Goal: Find specific page/section: Find specific page/section

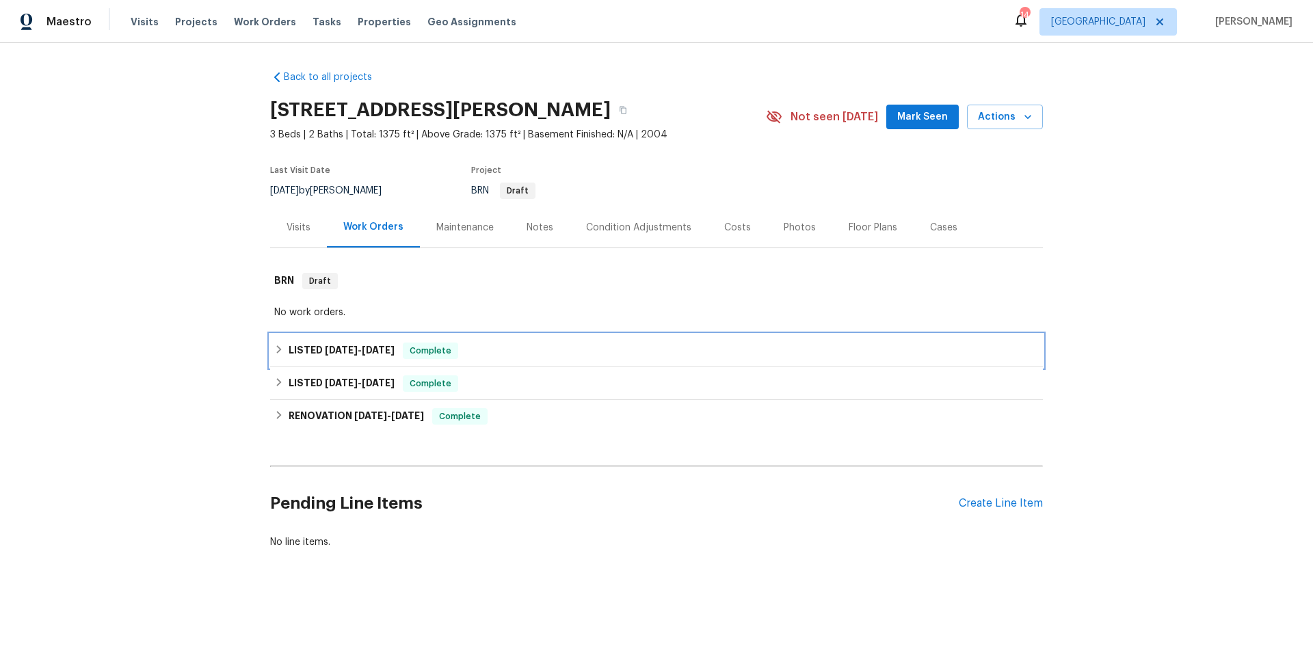
click at [565, 358] on div "LISTED [DATE] - [DATE] Complete" at bounding box center [656, 351] width 765 height 16
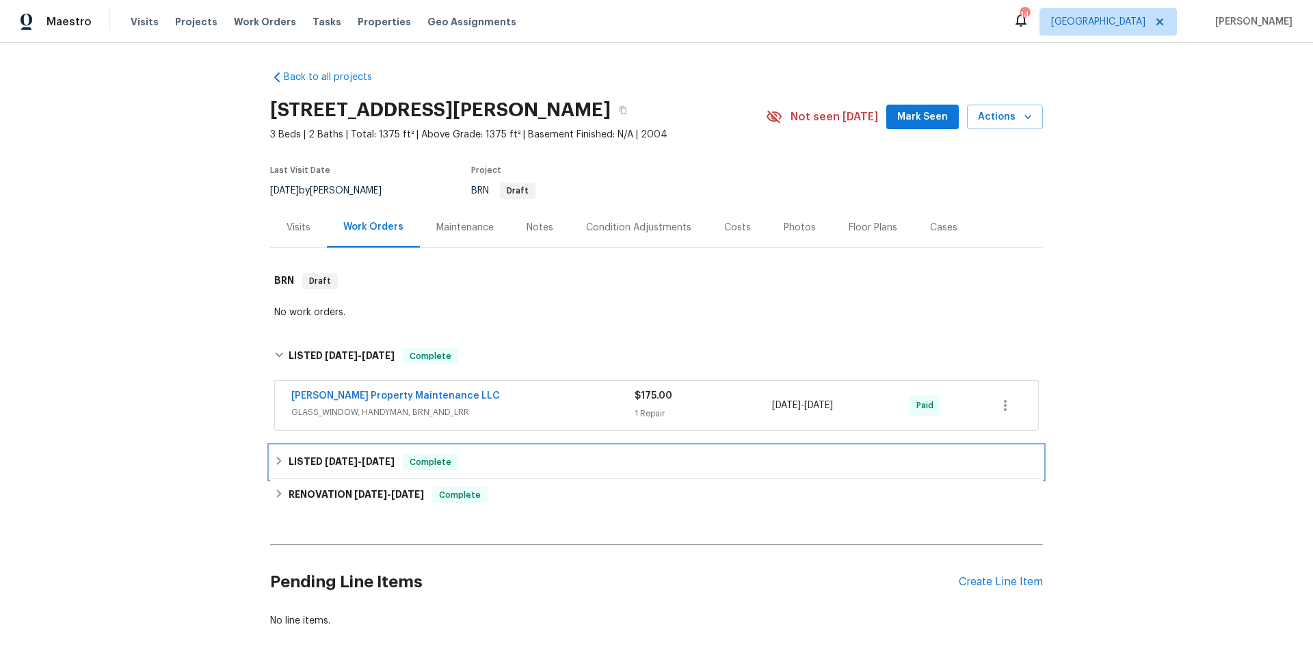
click at [534, 459] on div "LISTED [DATE] - [DATE] Complete" at bounding box center [656, 462] width 765 height 16
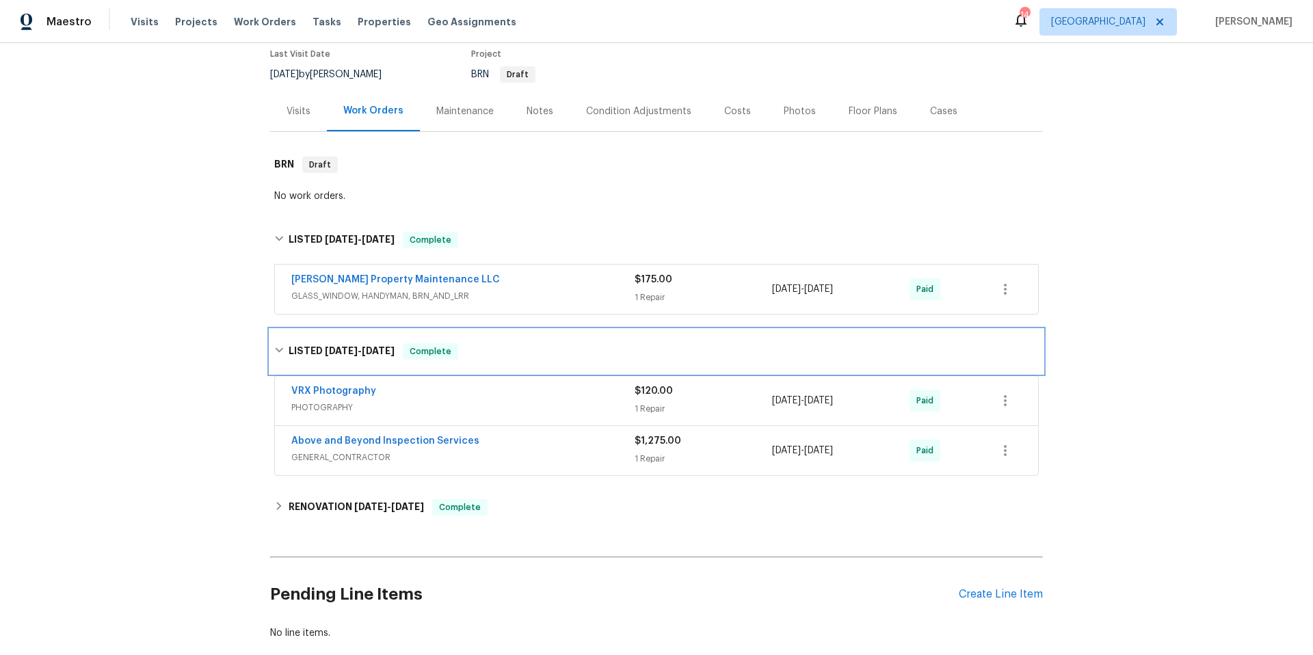
scroll to position [118, 0]
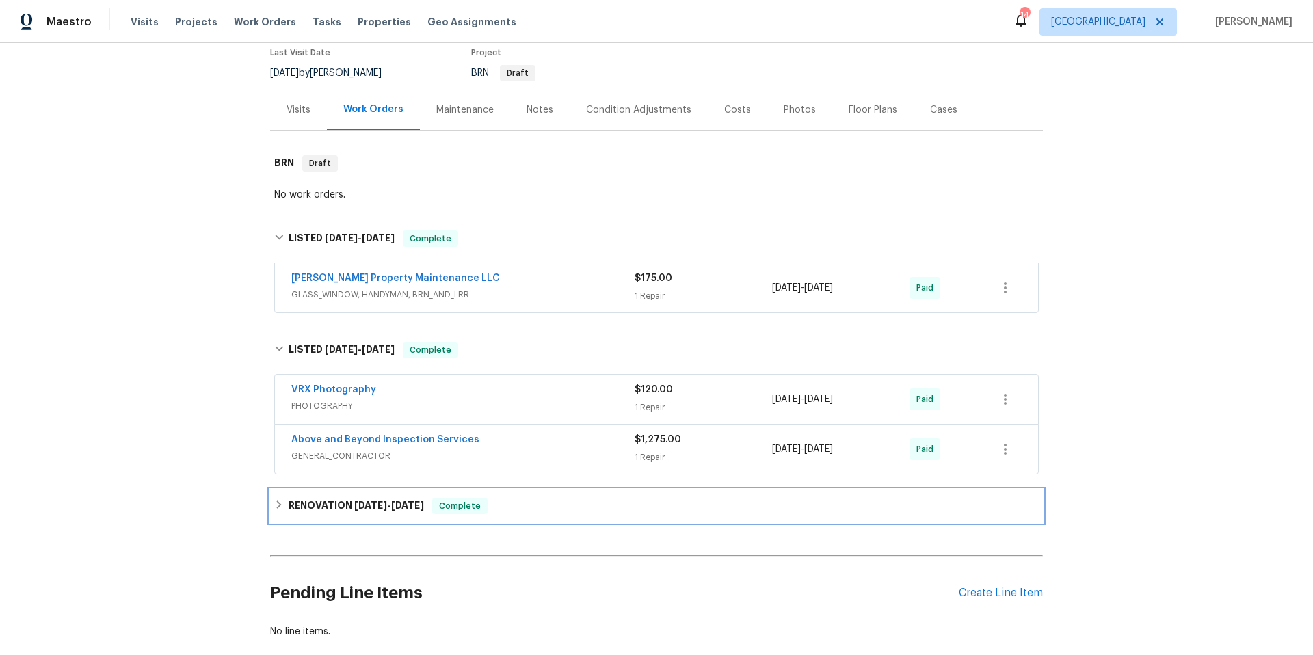
click at [543, 512] on div "RENOVATION [DATE] - [DATE] Complete" at bounding box center [656, 506] width 765 height 16
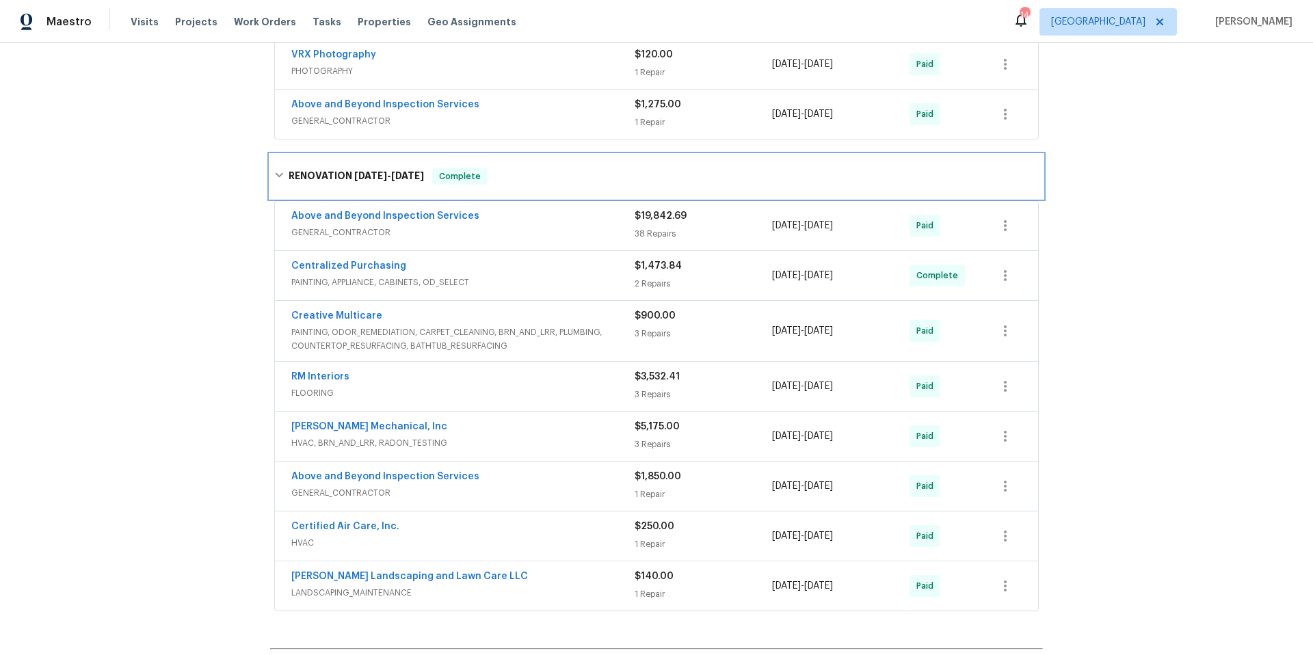
scroll to position [460, 0]
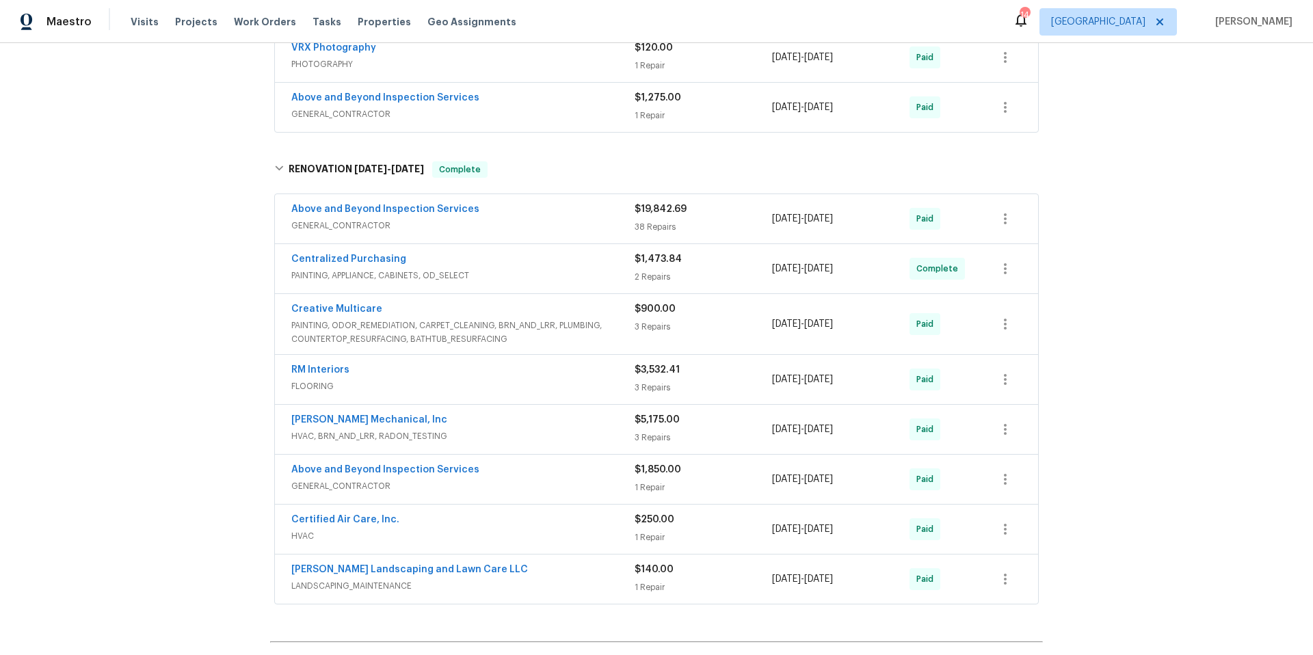
click at [511, 430] on span "HVAC, BRN_AND_LRR, RADON_TESTING" at bounding box center [462, 437] width 343 height 14
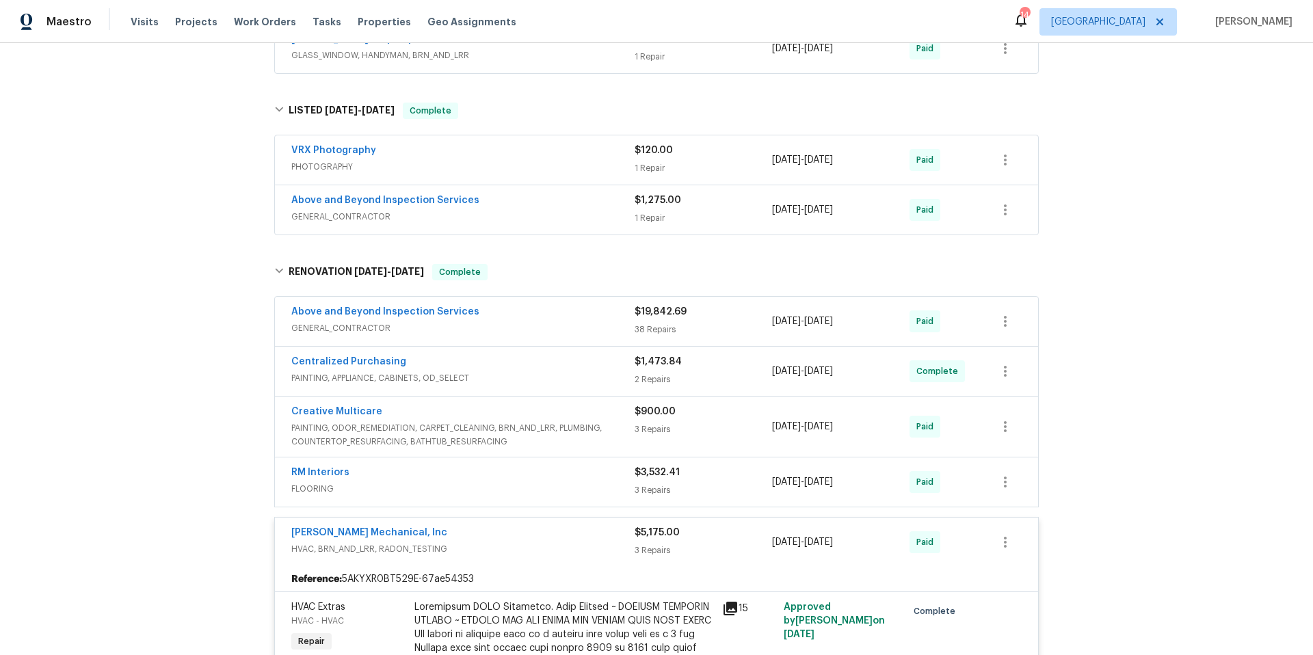
scroll to position [0, 0]
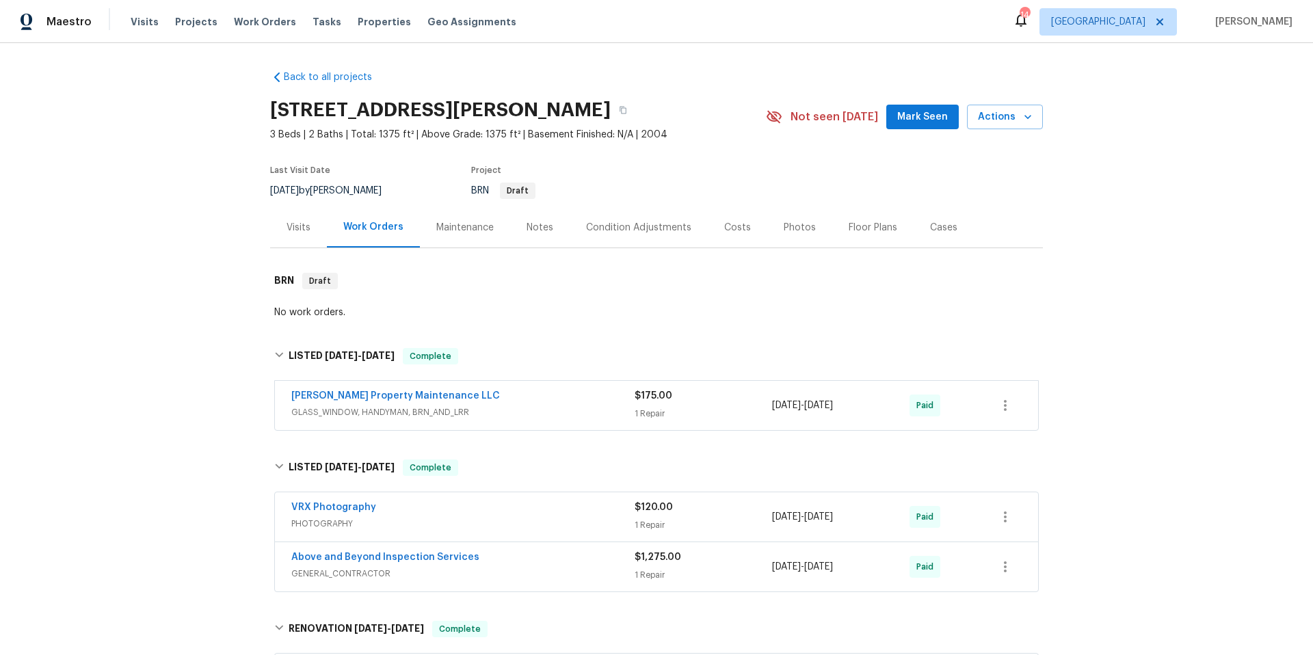
click at [488, 397] on div "[PERSON_NAME] Property Maintenance LLC" at bounding box center [462, 397] width 343 height 16
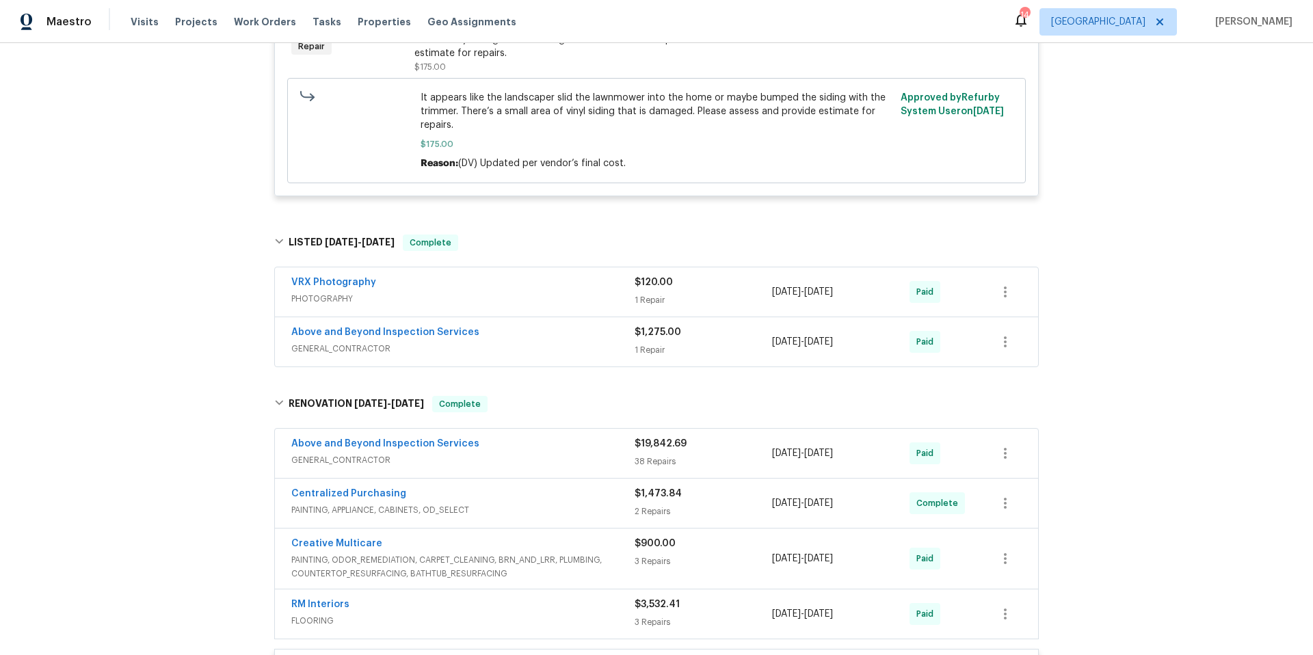
scroll to position [480, 0]
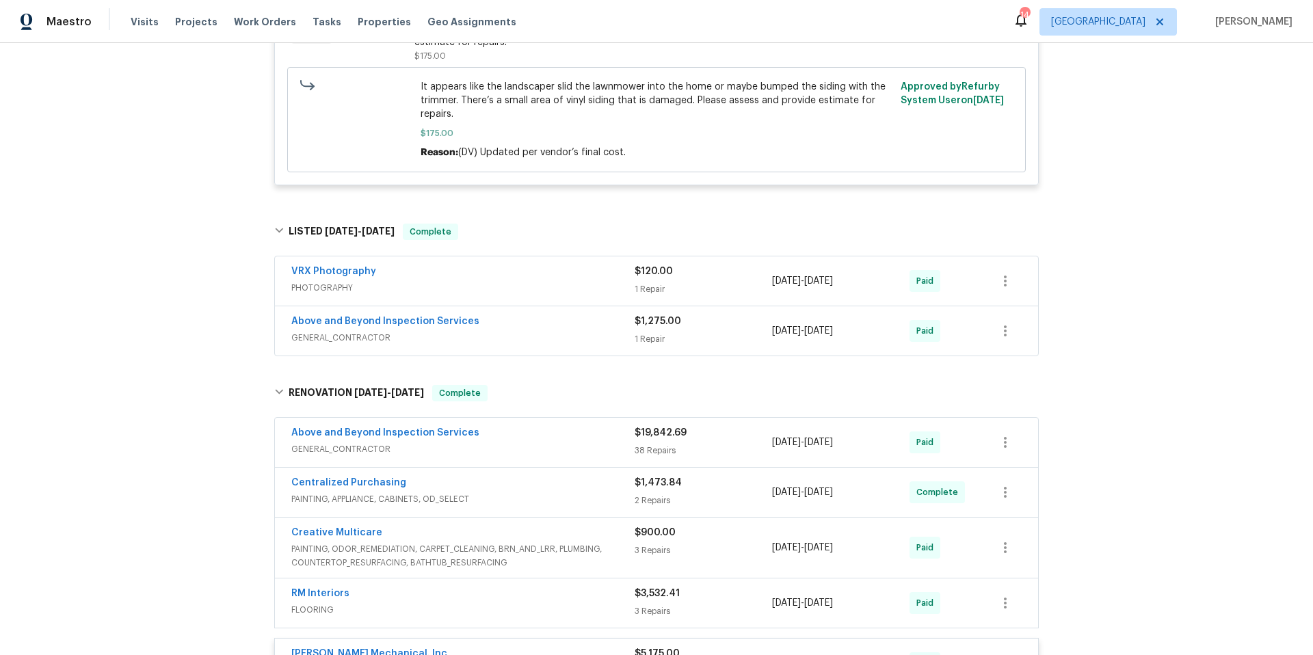
click at [527, 345] on div "Above and Beyond Inspection Services GENERAL_CONTRACTOR" at bounding box center [462, 331] width 343 height 33
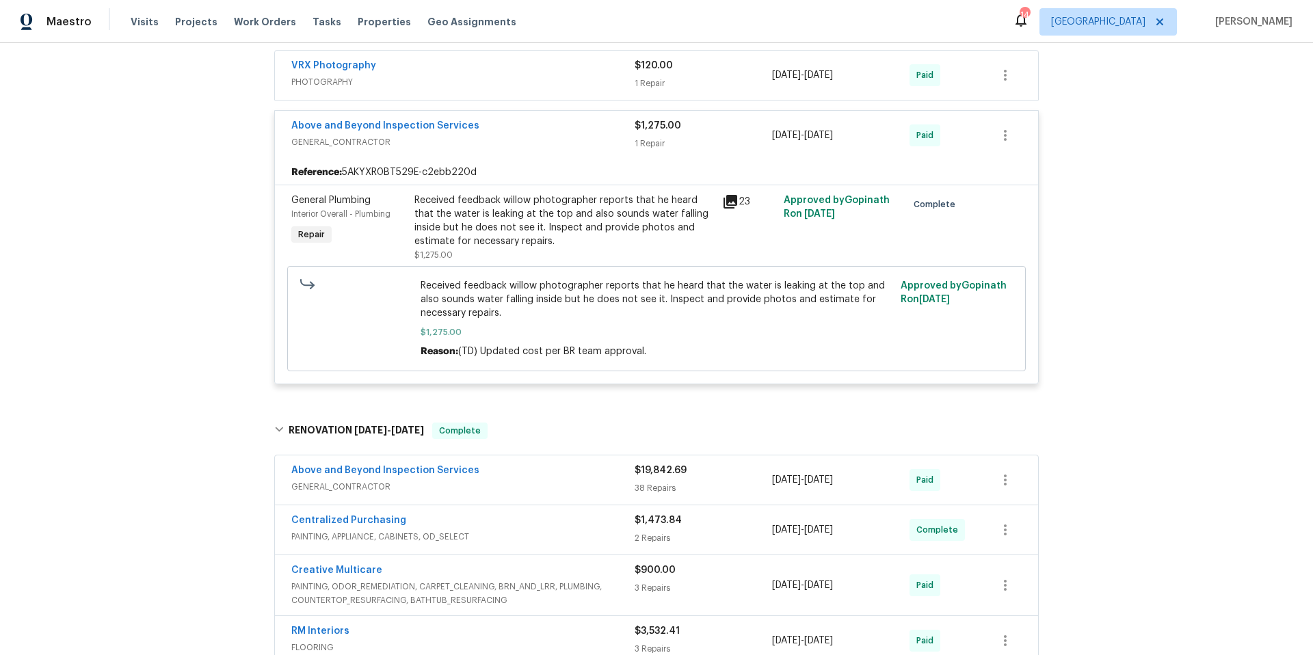
scroll to position [698, 0]
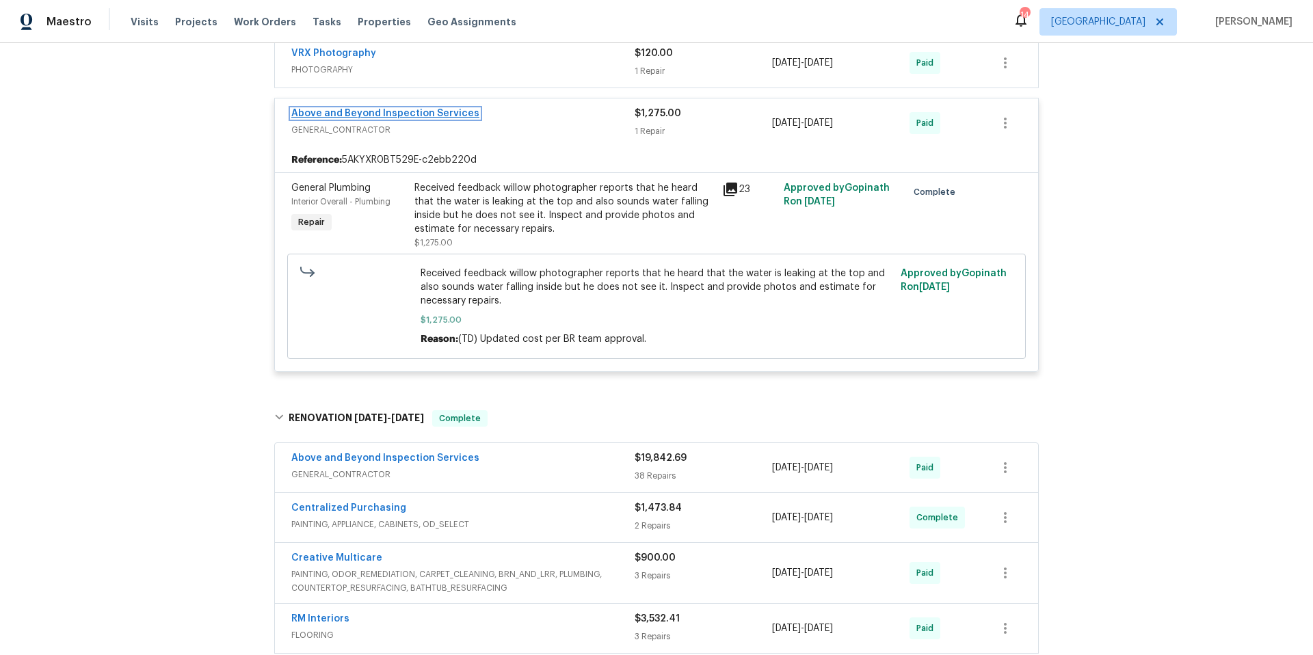
click at [421, 114] on link "Above and Beyond Inspection Services" at bounding box center [385, 114] width 188 height 10
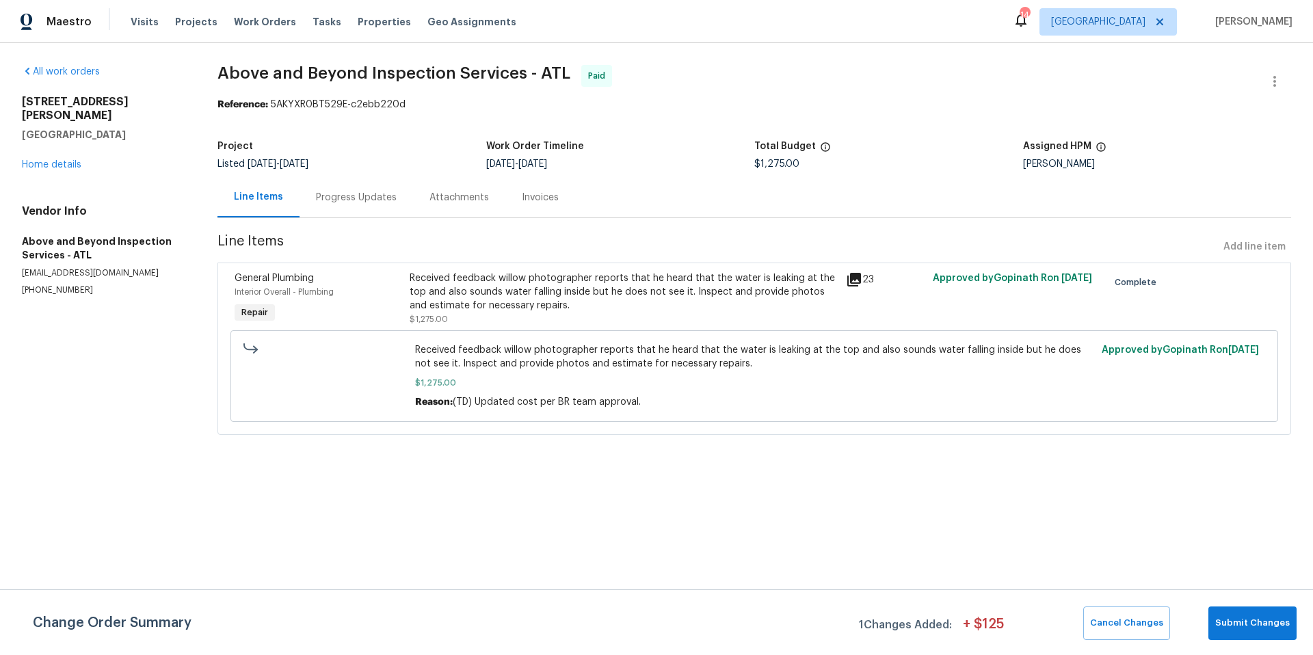
click at [370, 196] on div "Progress Updates" at bounding box center [356, 198] width 81 height 14
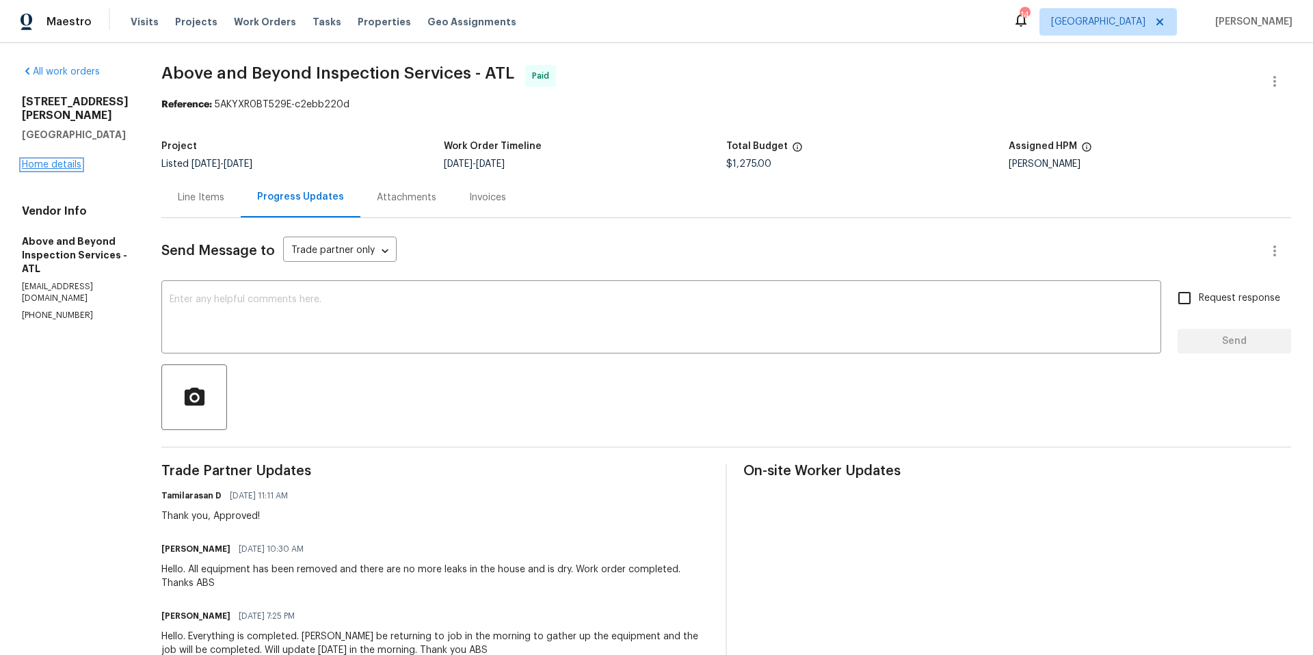
click at [59, 160] on link "Home details" at bounding box center [52, 165] width 60 height 10
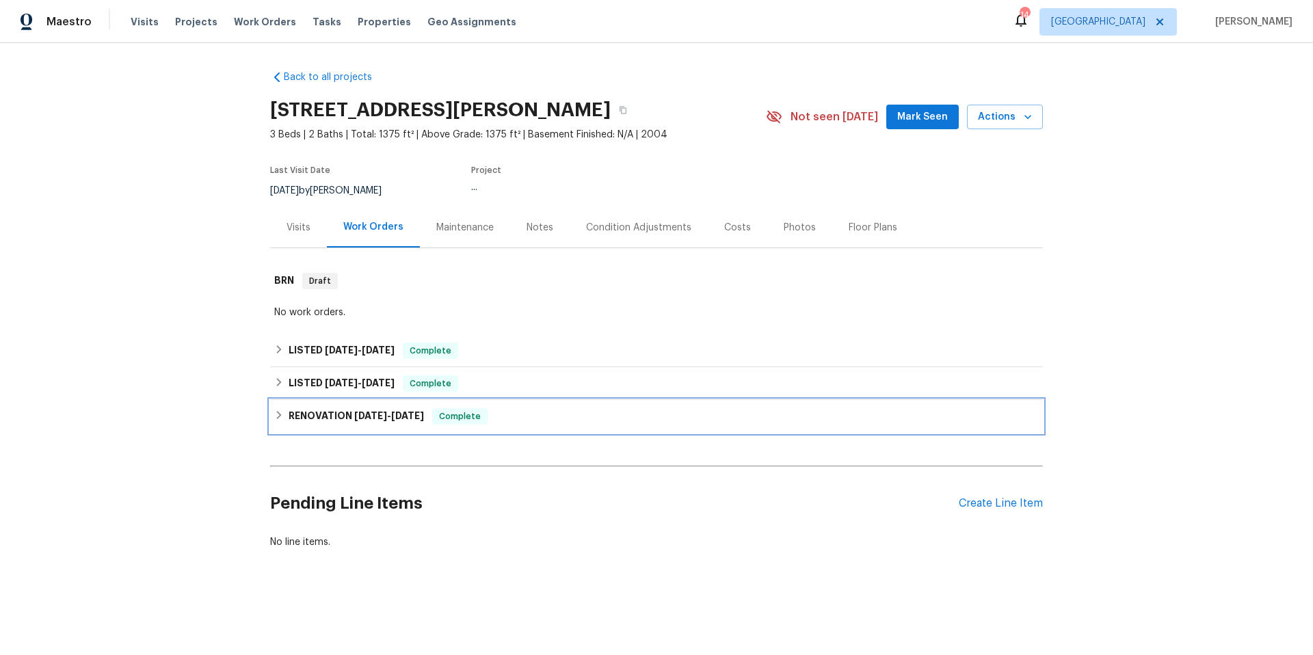
click at [566, 423] on div "RENOVATION [DATE] - [DATE] Complete" at bounding box center [656, 416] width 765 height 16
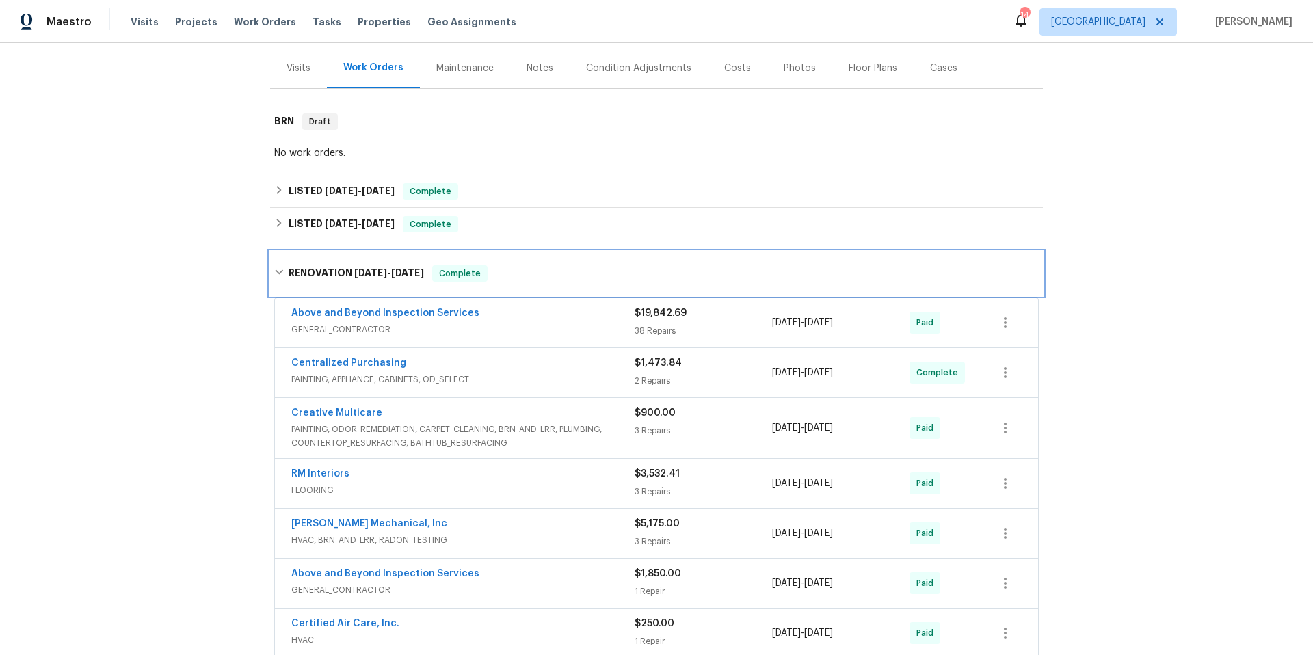
scroll to position [226, 0]
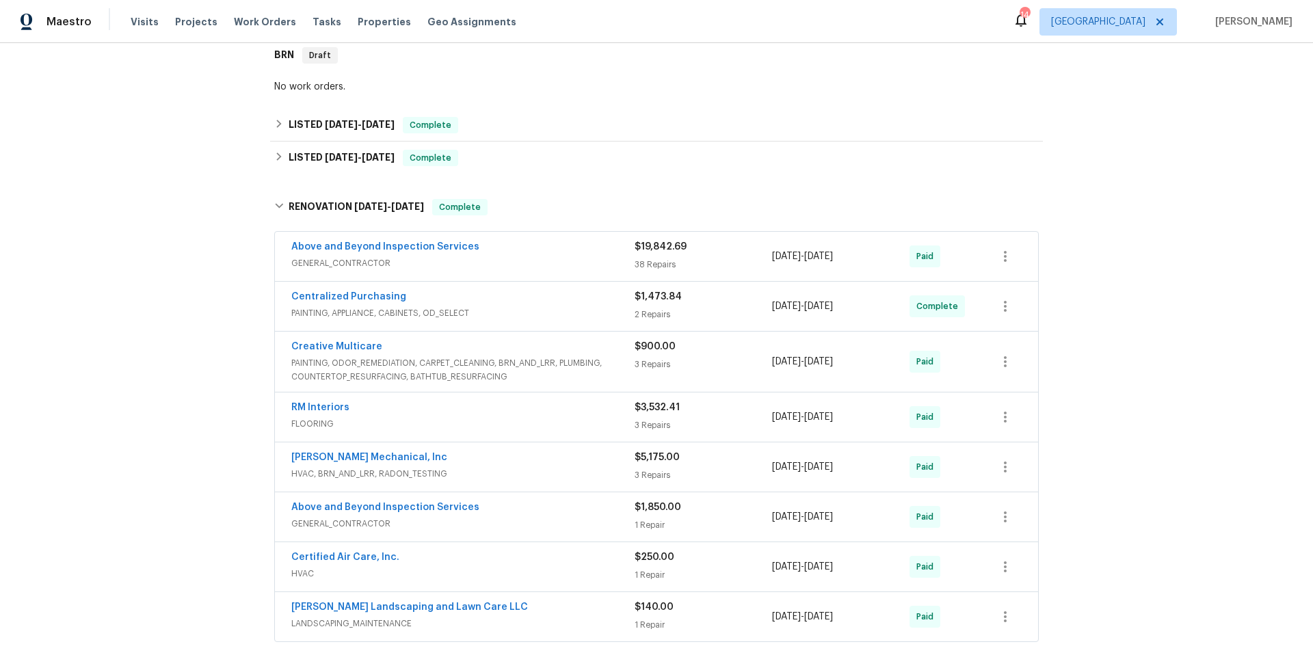
click at [515, 513] on div "Above and Beyond Inspection Services" at bounding box center [462, 509] width 343 height 16
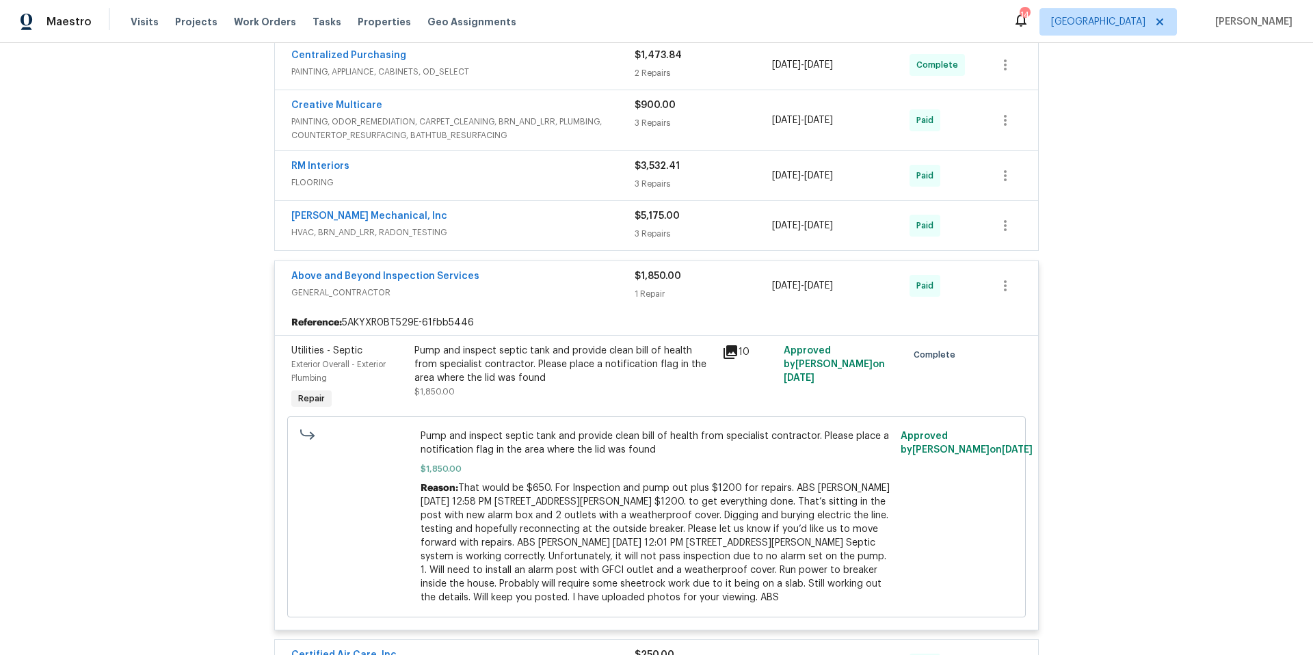
scroll to position [201, 0]
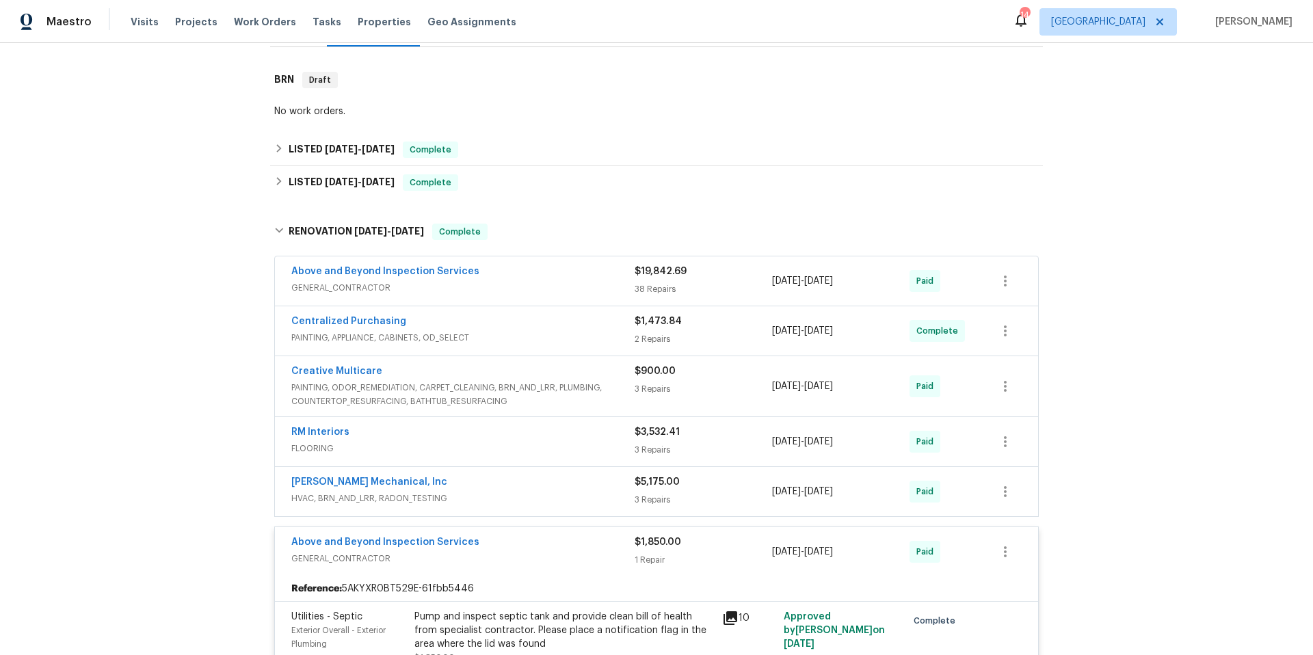
click at [545, 283] on span "GENERAL_CONTRACTOR" at bounding box center [462, 288] width 343 height 14
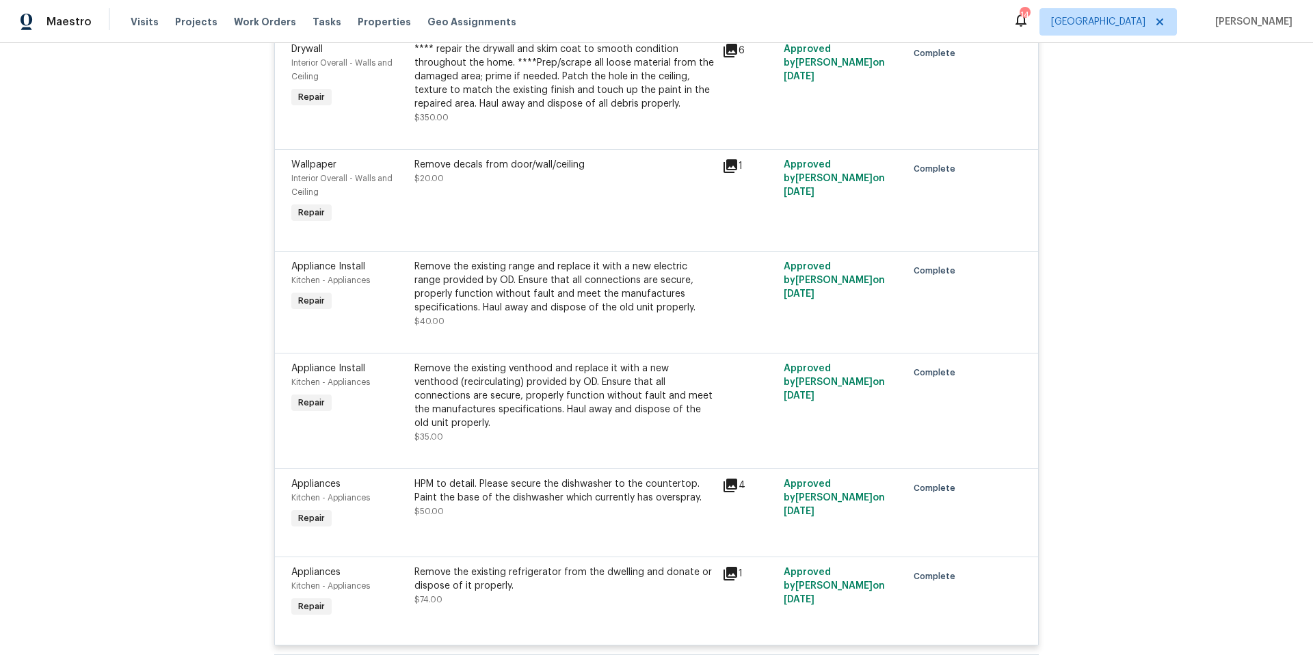
scroll to position [4356, 0]
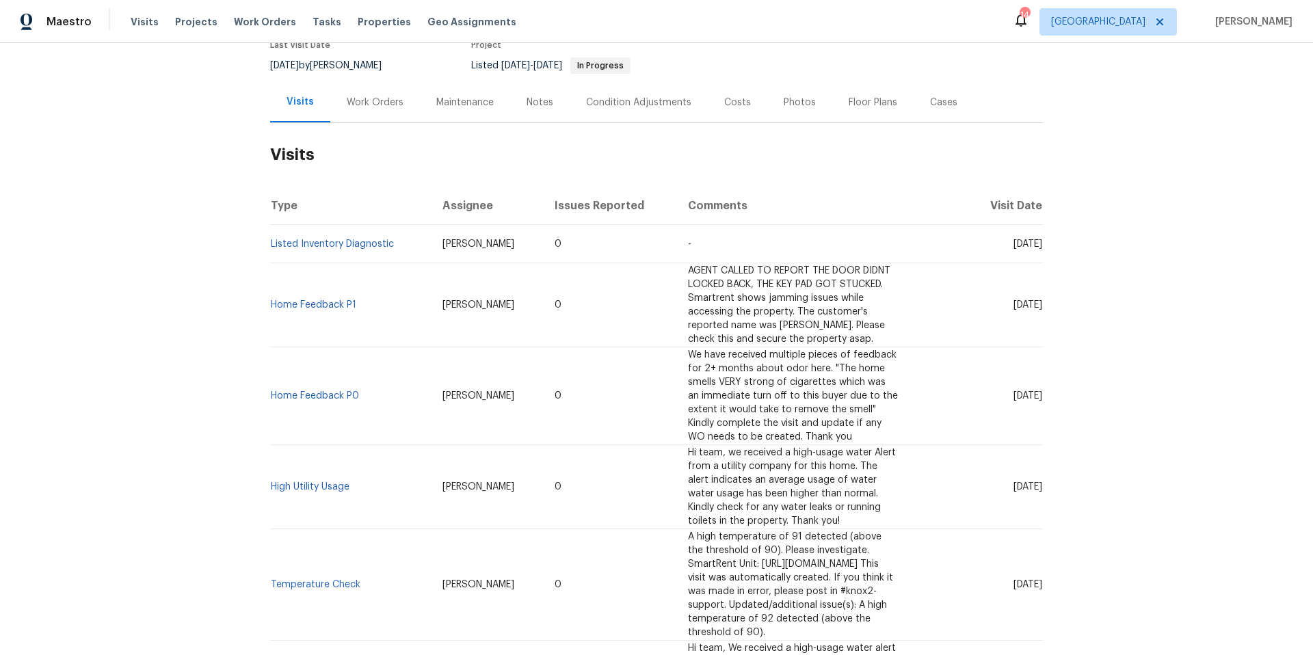
scroll to position [83, 0]
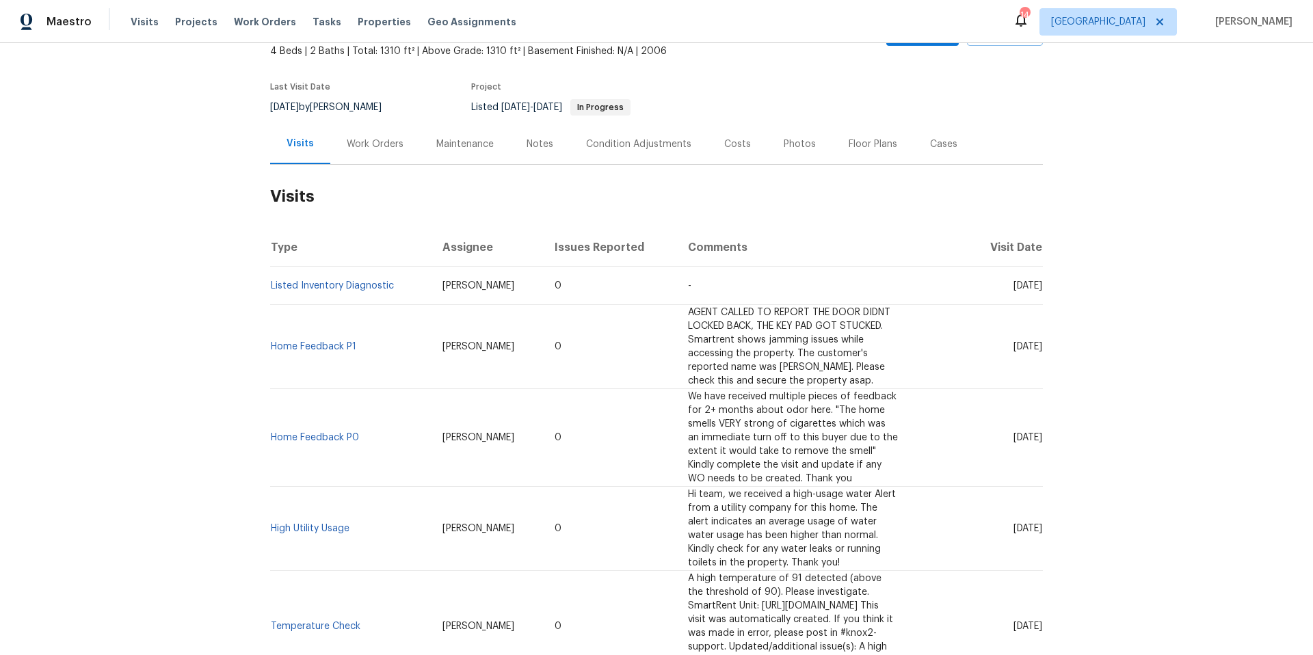
click at [374, 143] on div "Work Orders" at bounding box center [375, 145] width 57 height 14
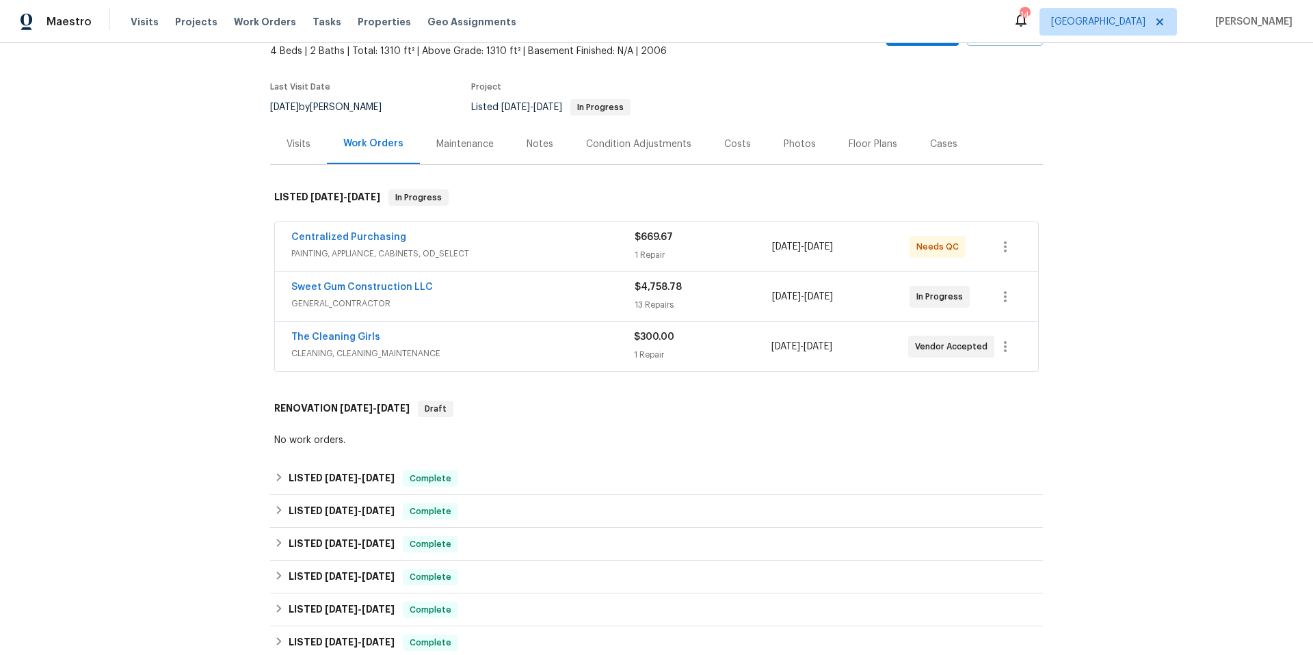
click at [467, 299] on span "GENERAL_CONTRACTOR" at bounding box center [462, 304] width 343 height 14
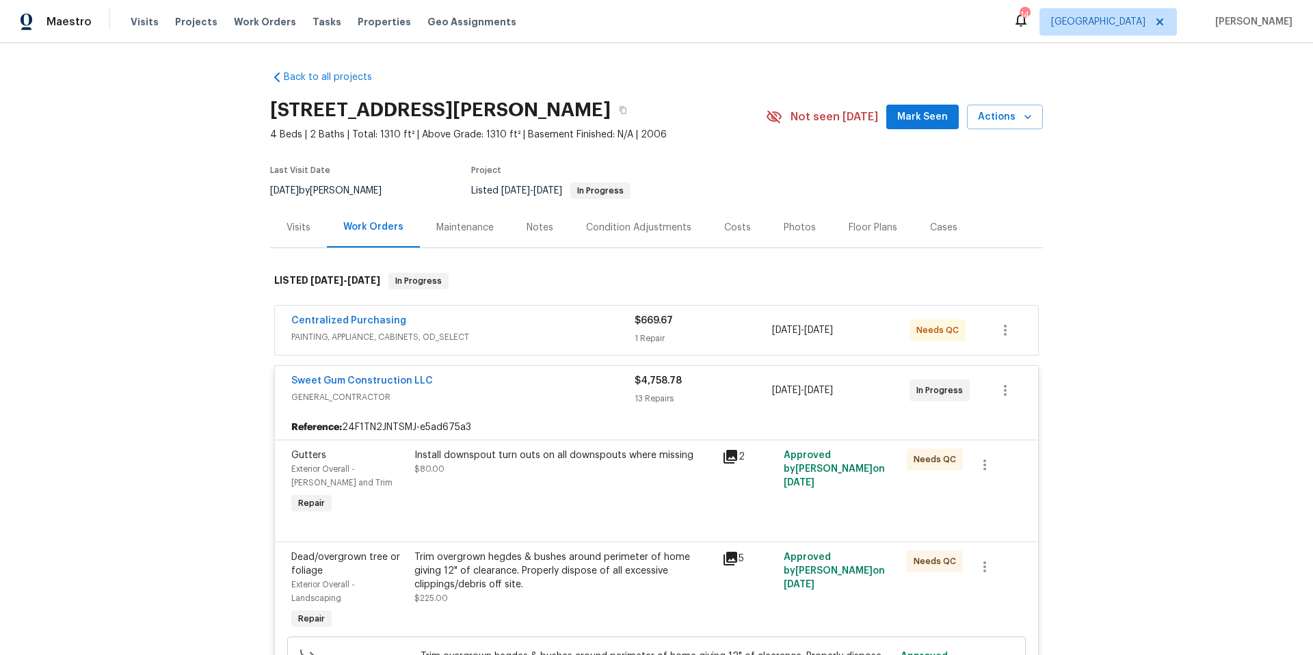
click at [528, 385] on div "Sweet Gum Construction LLC" at bounding box center [462, 382] width 343 height 16
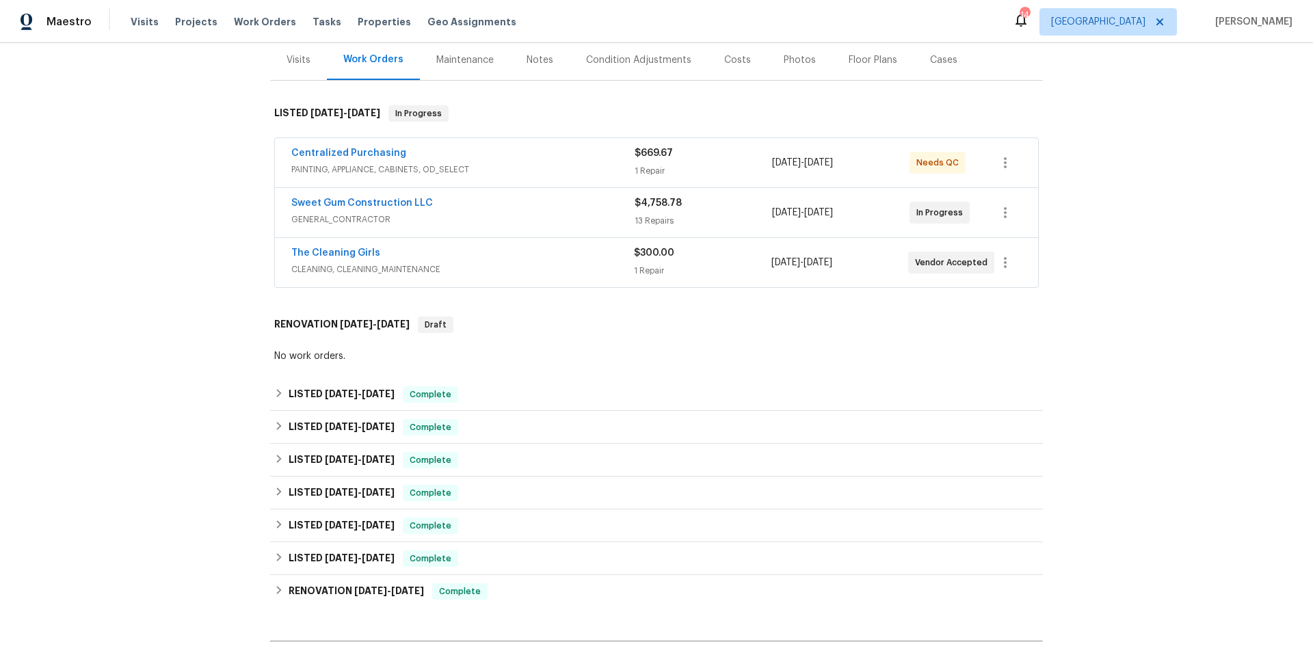
scroll to position [175, 0]
